Goal: Information Seeking & Learning: Learn about a topic

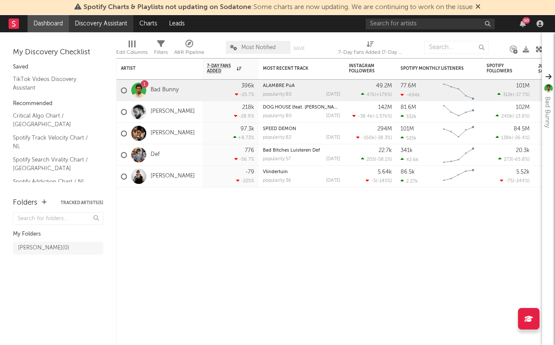
click at [95, 19] on link "Discovery Assistant" at bounding box center [101, 23] width 65 height 17
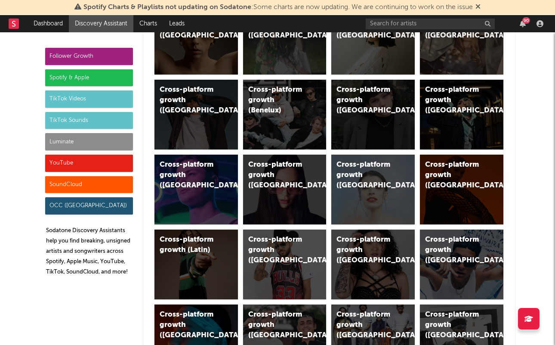
click at [111, 102] on div "TikTok Videos" at bounding box center [89, 98] width 88 height 17
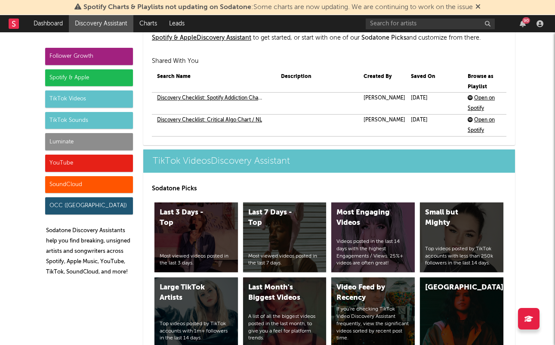
scroll to position [2055, 0]
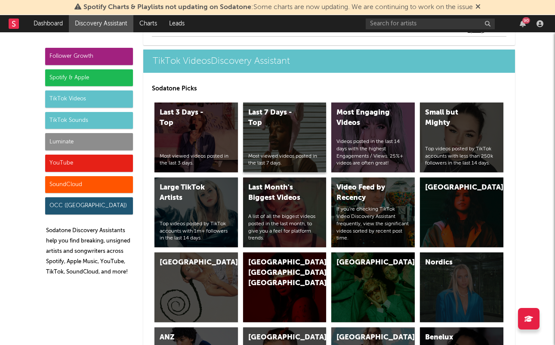
click at [298, 133] on div "Last 7 Days - Top Most viewed videos posted in the last 7 days." at bounding box center [284, 137] width 83 height 70
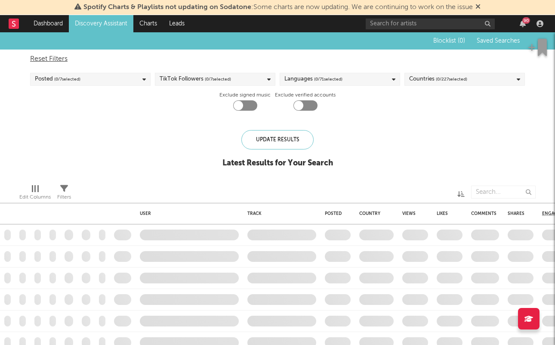
checkbox input "true"
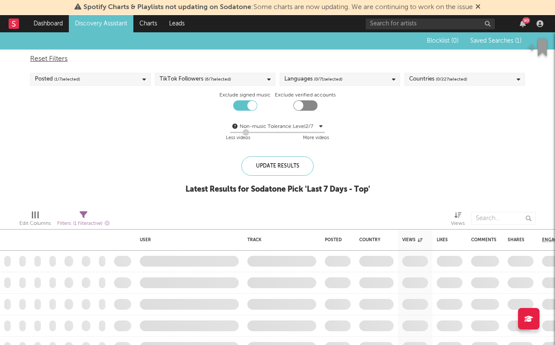
click at [432, 80] on div "Countries ( 0 / 227 selected)" at bounding box center [438, 79] width 58 height 10
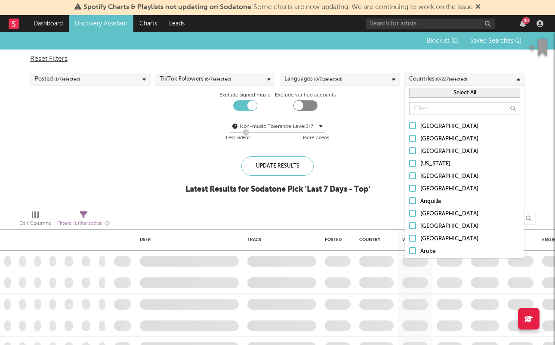
click at [431, 95] on button "Select All" at bounding box center [464, 93] width 111 height 10
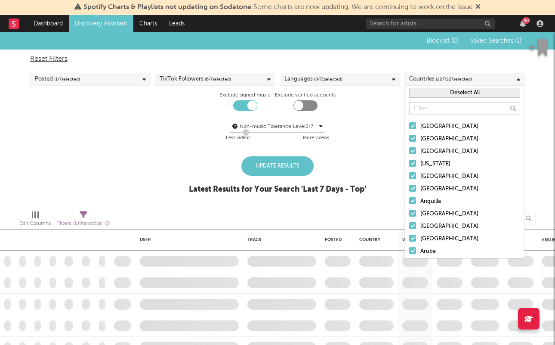
click at [429, 99] on div "Deselect All" at bounding box center [465, 93] width 120 height 14
click at [432, 91] on button "Deselect All" at bounding box center [464, 93] width 111 height 10
click at [425, 102] on input "text" at bounding box center [464, 108] width 111 height 13
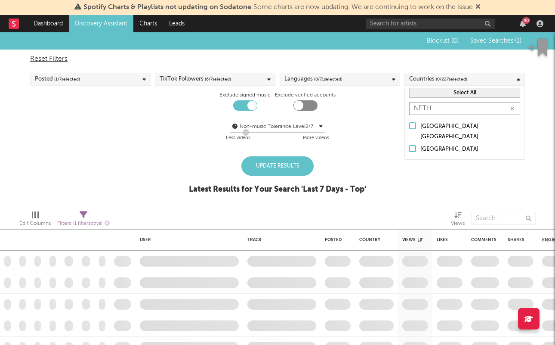
type input "NETH"
click at [432, 144] on div "[GEOGRAPHIC_DATA]" at bounding box center [470, 149] width 100 height 10
click at [409, 144] on input "[GEOGRAPHIC_DATA]" at bounding box center [409, 149] width 0 height 10
click at [334, 74] on span "( 0 / 71 selected)" at bounding box center [328, 79] width 28 height 10
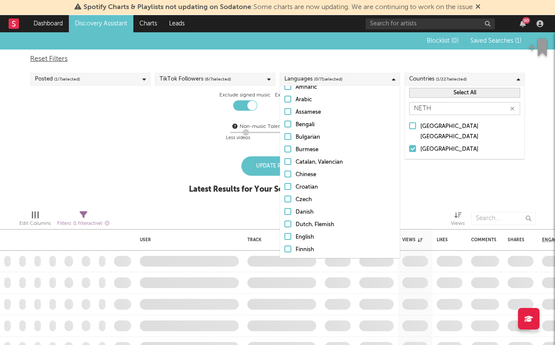
scroll to position [62, 0]
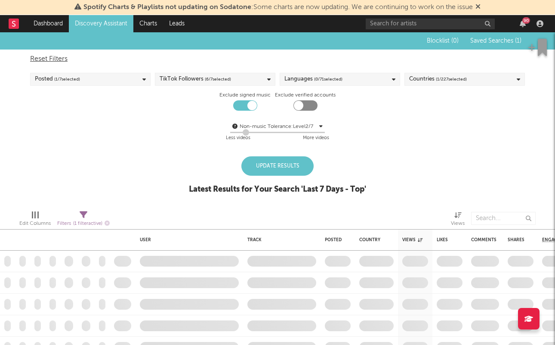
click at [308, 80] on div "Languages ( 0 / 71 selected)" at bounding box center [313, 79] width 58 height 10
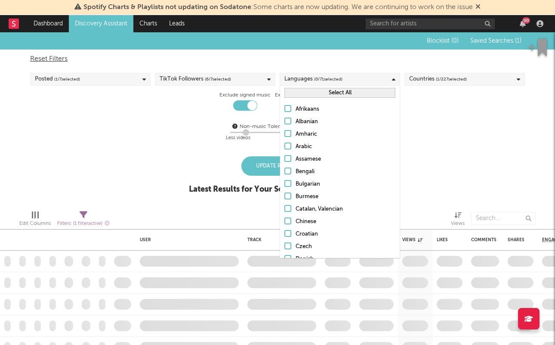
click at [307, 86] on div "Select All" at bounding box center [340, 93] width 120 height 14
click at [305, 91] on button "Select All" at bounding box center [339, 93] width 111 height 10
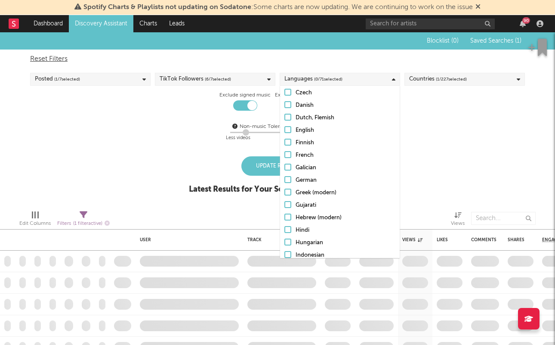
scroll to position [107, 0]
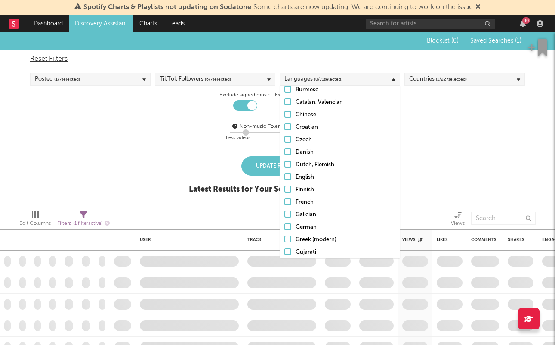
click at [296, 161] on div "Dutch, Flemish" at bounding box center [346, 165] width 100 height 10
click at [284, 161] on input "Dutch, Flemish" at bounding box center [284, 165] width 0 height 10
click at [441, 133] on div "Non-music Tolerance: Level 2 / 7 2 Less videos More videos" at bounding box center [277, 132] width 495 height 22
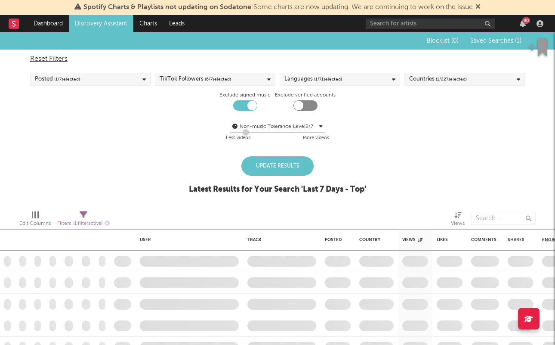
click at [238, 84] on div "TikTok Followers ( 6 / 7 selected)" at bounding box center [215, 79] width 120 height 13
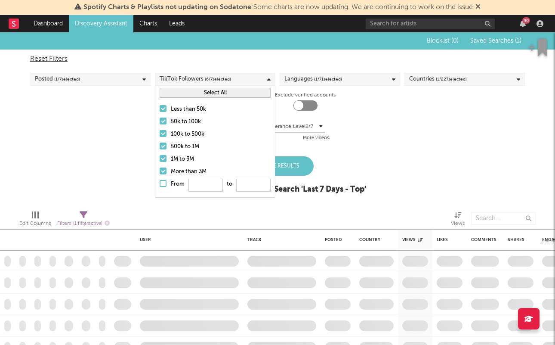
click at [192, 163] on div "1M to 3M" at bounding box center [221, 159] width 100 height 10
click at [160, 163] on input "1M to 3M" at bounding box center [160, 159] width 0 height 10
click at [199, 136] on div "100k to 500k" at bounding box center [221, 134] width 100 height 10
click at [160, 136] on input "100k to 500k" at bounding box center [160, 134] width 0 height 10
click at [192, 122] on div "50k to 100k" at bounding box center [221, 122] width 100 height 10
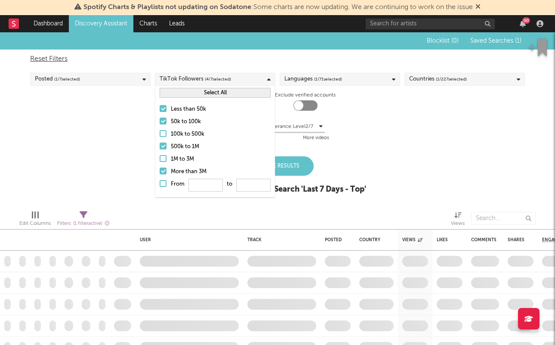
click at [160, 122] on input "50k to 100k" at bounding box center [160, 122] width 0 height 10
click at [180, 172] on div "More than 3M" at bounding box center [221, 172] width 100 height 10
click at [160, 172] on input "More than 3M" at bounding box center [160, 172] width 0 height 10
click at [180, 148] on div "500k to 1M" at bounding box center [221, 147] width 100 height 10
click at [160, 148] on input "500k to 1M" at bounding box center [160, 147] width 0 height 10
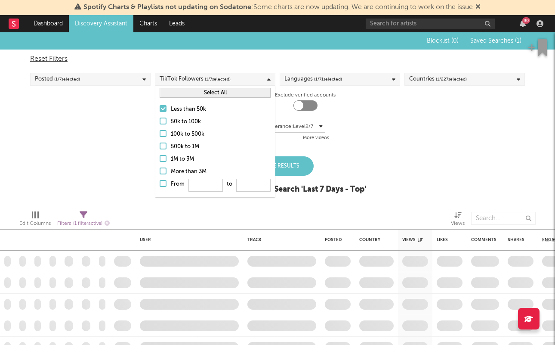
click at [344, 135] on div "Non-music Tolerance: Level 2 / 7 2 Less videos More videos" at bounding box center [277, 132] width 495 height 22
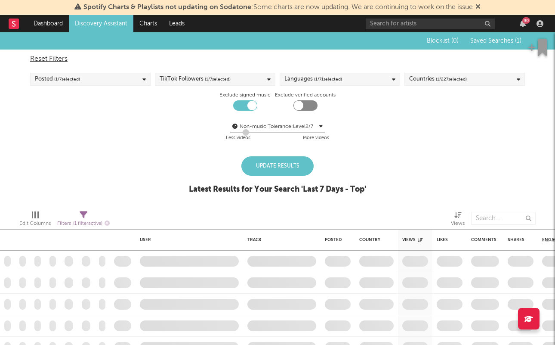
click at [271, 151] on div "Blocklist ( 0 ) Saved Searches ( 1 ) Reset Filters Posted ( 1 / 7 selected) Tik…" at bounding box center [277, 117] width 555 height 171
click at [271, 157] on div "Update Results" at bounding box center [277, 165] width 72 height 19
click at [270, 166] on div "Update Results" at bounding box center [277, 165] width 72 height 19
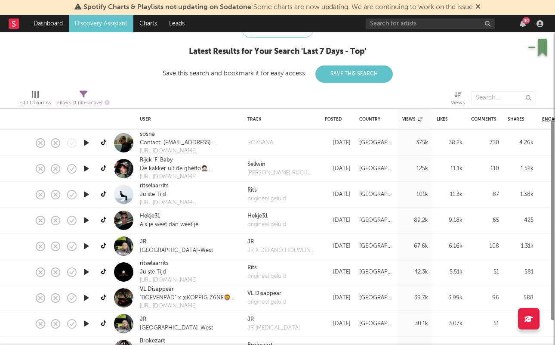
click at [215, 172] on div "[PERSON_NAME] uit de ghetto🤵🏻🥷🏼 Zó [PERSON_NAME]." at bounding box center [177, 168] width 75 height 9
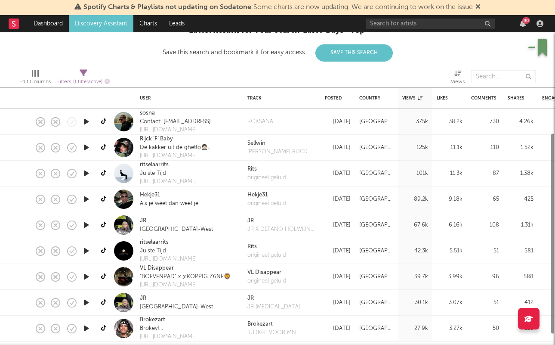
click at [86, 123] on icon "button" at bounding box center [86, 121] width 9 height 11
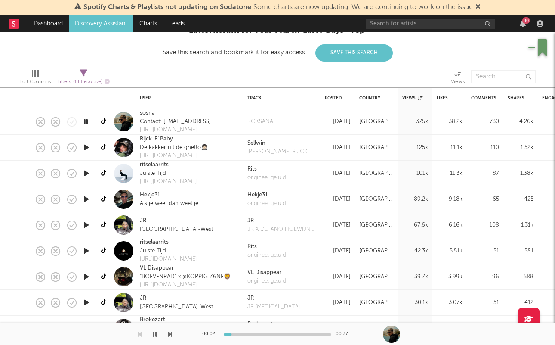
click at [86, 123] on icon "button" at bounding box center [86, 121] width 8 height 11
